Goal: Obtain resource: Obtain resource

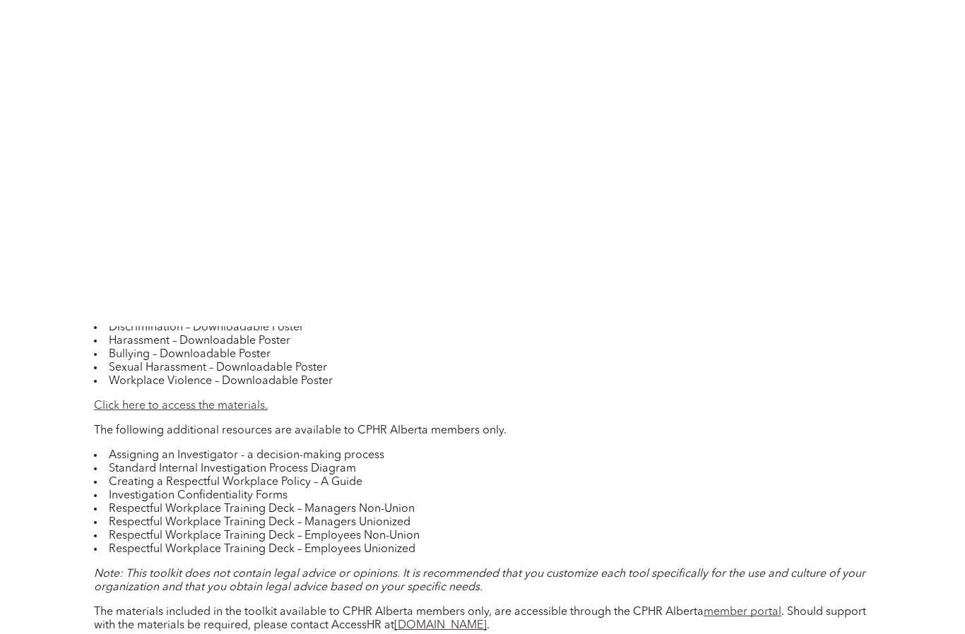
scroll to position [1101, 0]
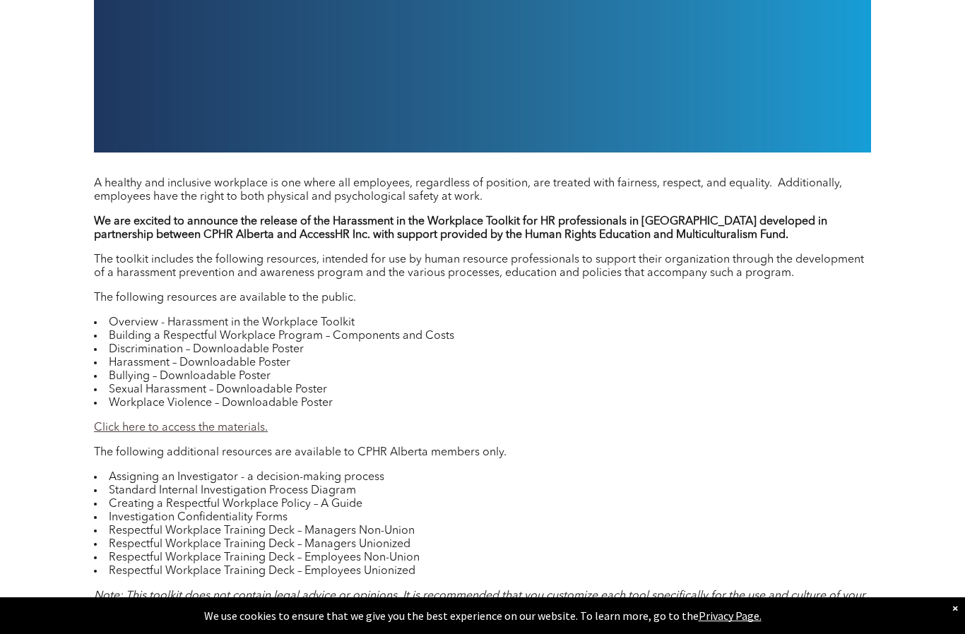
click at [244, 432] on link "Click here to access the materials." at bounding box center [181, 427] width 174 height 11
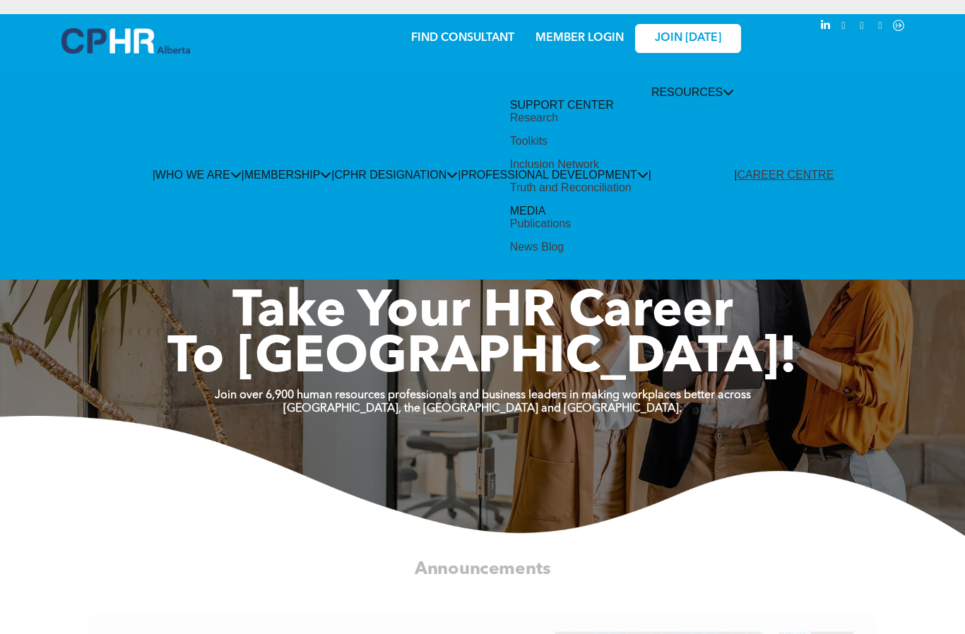
click at [571, 218] on div "Publications" at bounding box center [540, 224] width 61 height 13
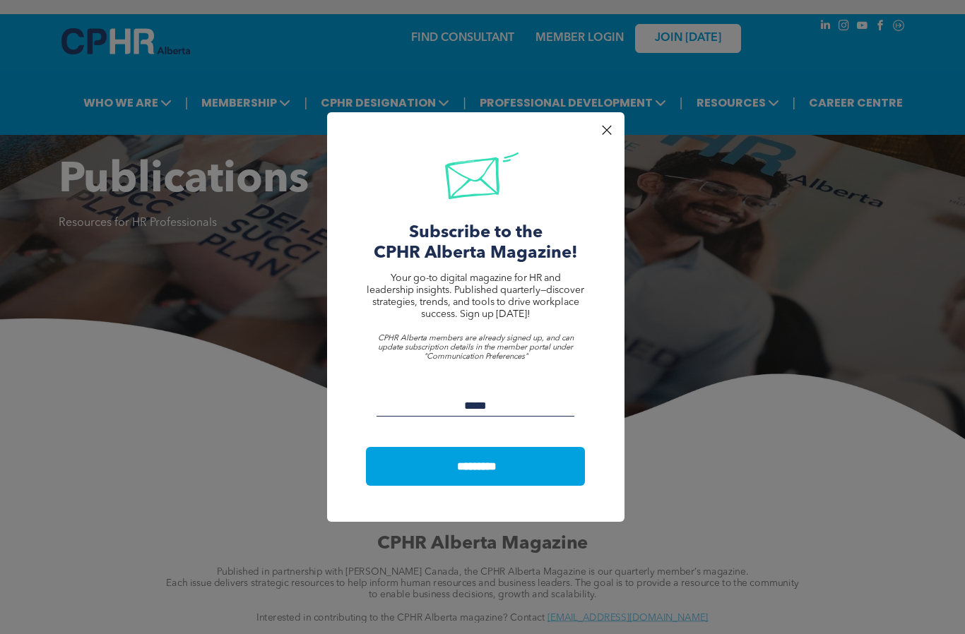
click at [607, 131] on div at bounding box center [606, 130] width 19 height 19
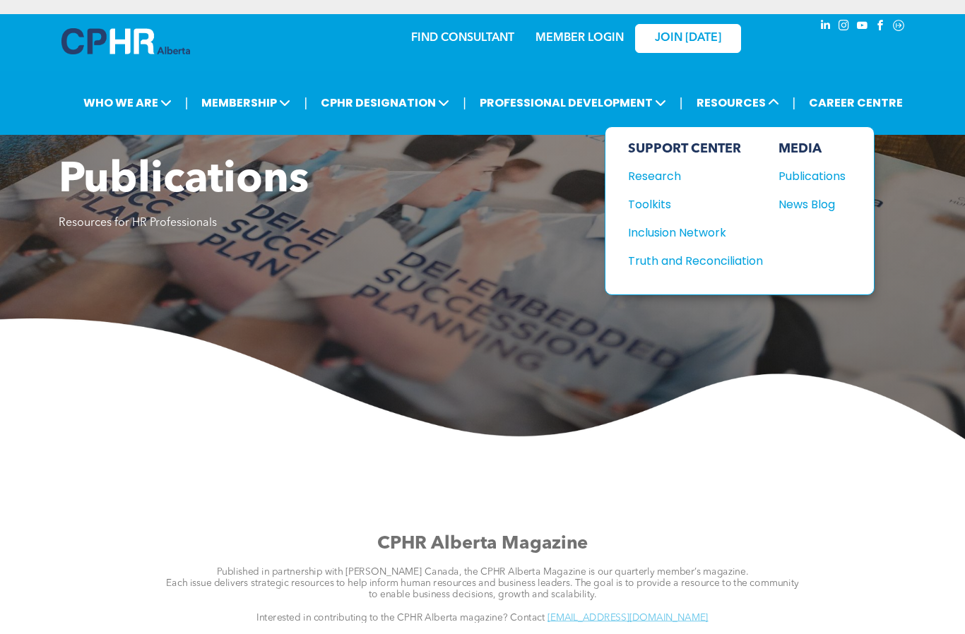
click at [757, 107] on span "RESOURCES" at bounding box center [737, 103] width 91 height 26
click at [663, 180] on div "Research" at bounding box center [689, 176] width 122 height 18
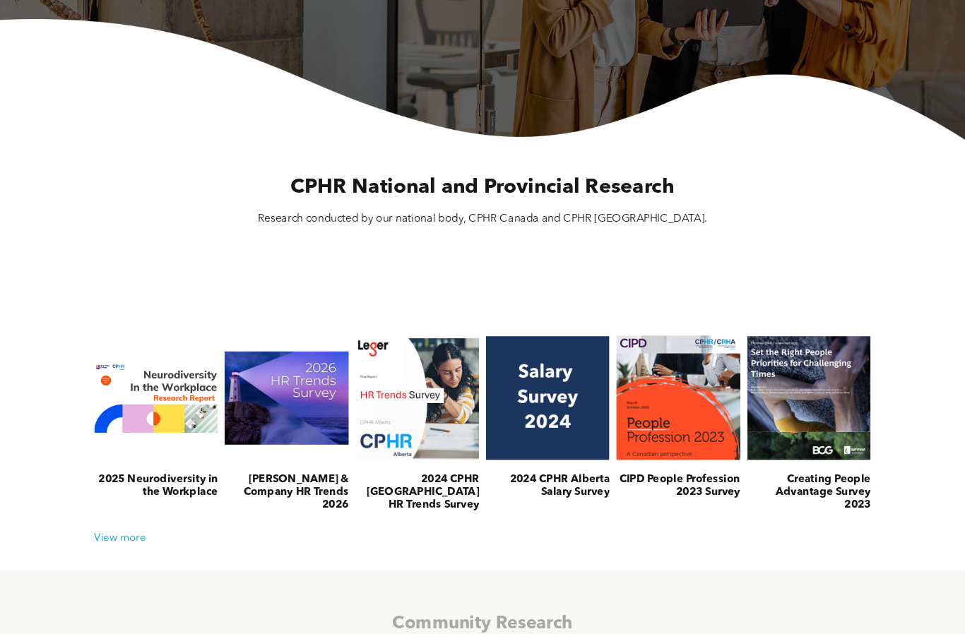
scroll to position [299, 0]
click at [130, 558] on div "2025 Neurodiversity in the Workplace McLean & Company HR Trends 2026 2024 CPHR …" at bounding box center [483, 443] width 904 height 240
click at [134, 545] on div "View more" at bounding box center [483, 538] width 790 height 13
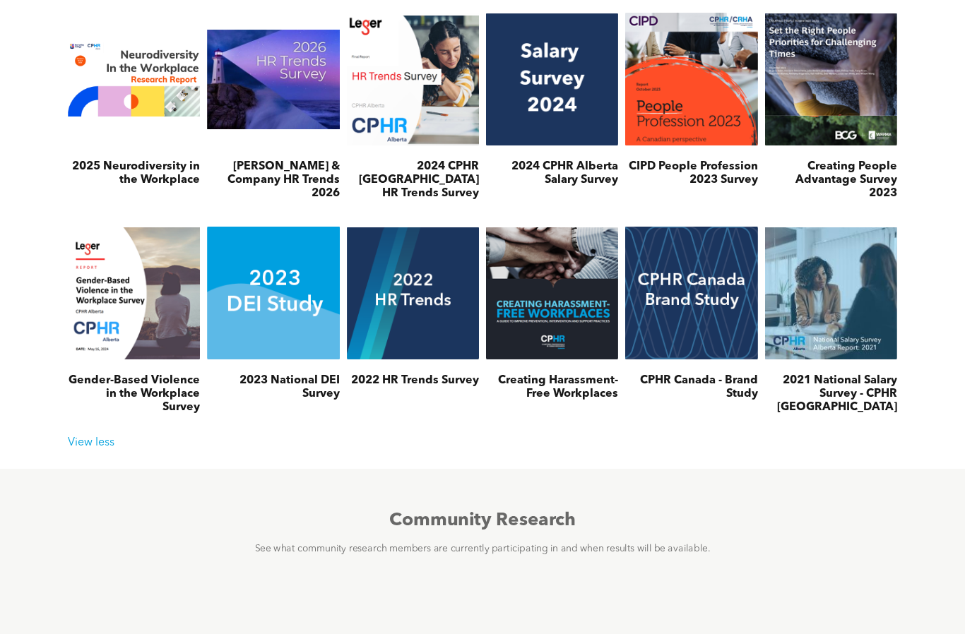
scroll to position [615, 0]
click at [578, 329] on link at bounding box center [552, 293] width 132 height 141
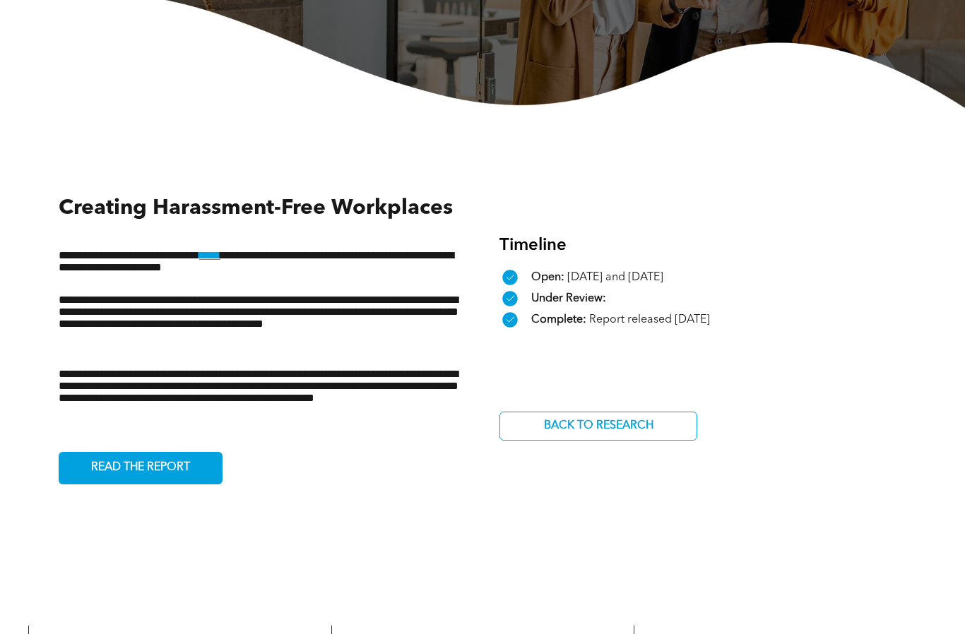
scroll to position [331, 0]
click at [195, 472] on span "READ THE REPORT" at bounding box center [140, 468] width 109 height 28
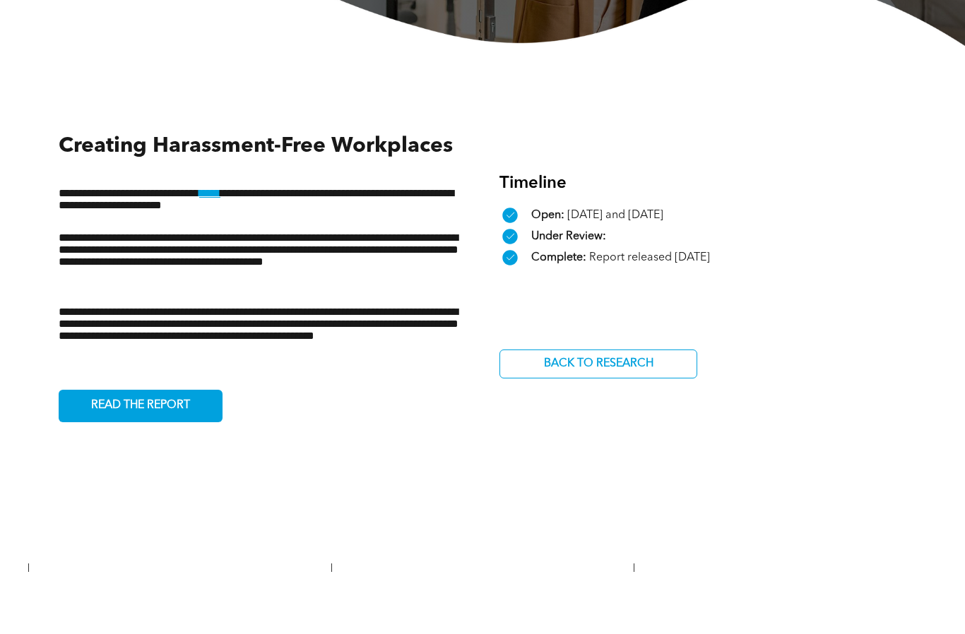
scroll to position [393, 0]
